Goal: Obtain resource: Download file/media

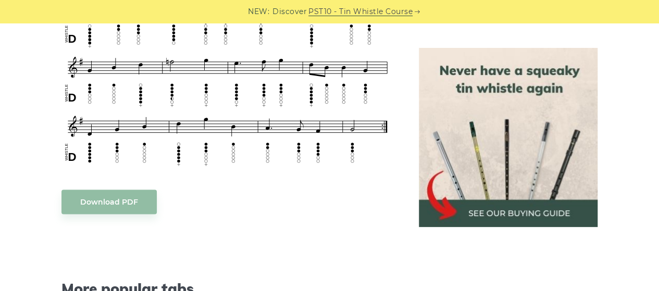
scroll to position [554, 0]
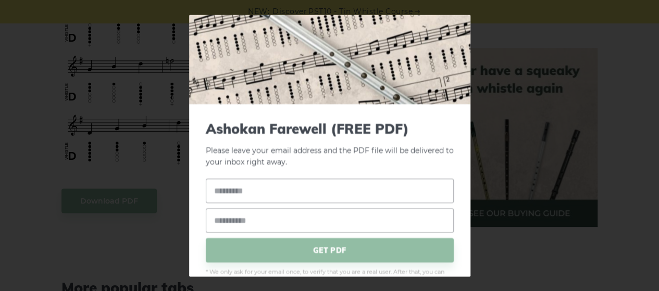
scroll to position [43, 0]
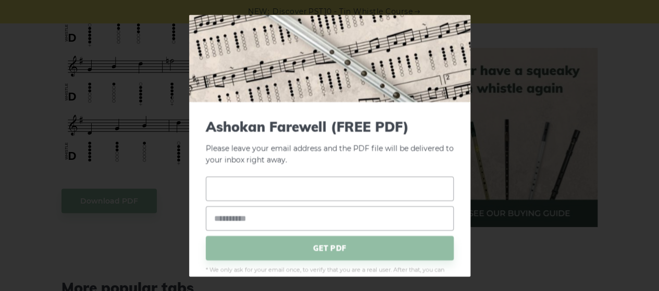
click at [329, 188] on input "text" at bounding box center [330, 189] width 248 height 24
type input "*******"
click at [317, 212] on input "email" at bounding box center [330, 219] width 248 height 24
type input "**********"
click at [292, 251] on span "GET PDF" at bounding box center [330, 249] width 248 height 24
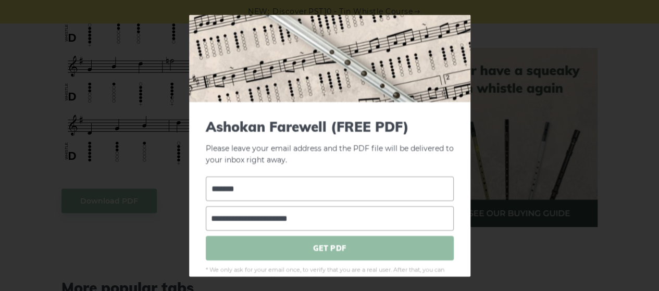
scroll to position [0, 0]
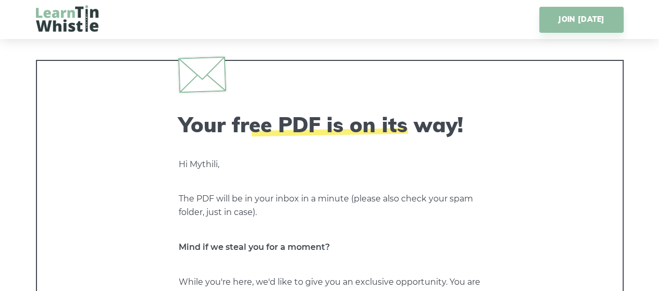
click at [54, 19] on img at bounding box center [67, 18] width 63 height 27
click at [67, 27] on img at bounding box center [67, 18] width 63 height 27
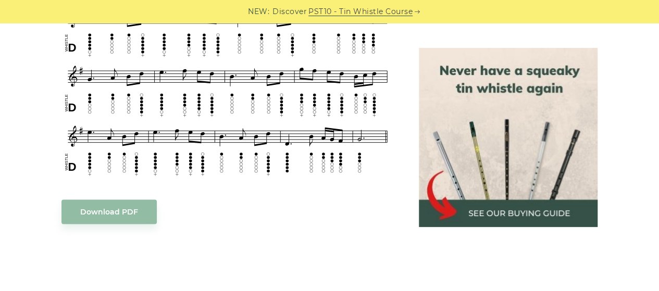
scroll to position [610, 0]
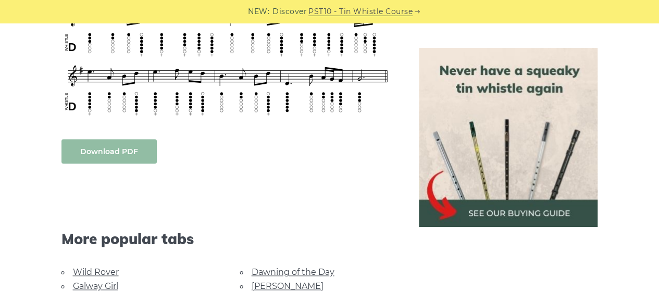
click at [132, 155] on link "Download PDF" at bounding box center [108, 151] width 95 height 24
